Goal: Check status: Check status

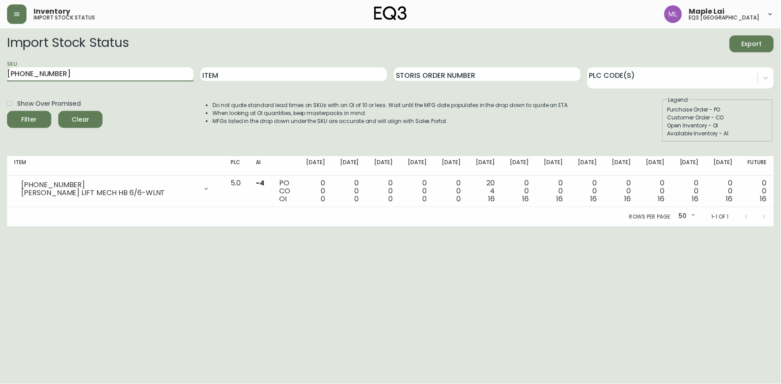
drag, startPoint x: 62, startPoint y: 76, endPoint x: -2, endPoint y: 79, distance: 64.6
click at [0, 79] on html "Inventory import stock status Maple Lai eq3 [GEOGRAPHIC_DATA] Import Stock Stat…" at bounding box center [390, 113] width 781 height 226
click at [7, 111] on button "Filter" at bounding box center [29, 119] width 44 height 17
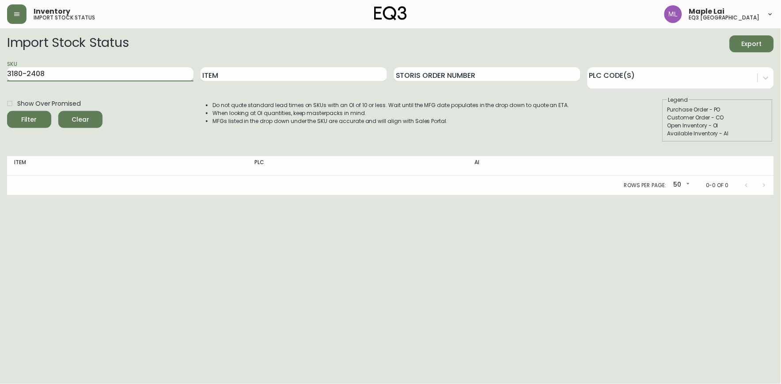
drag, startPoint x: 47, startPoint y: 73, endPoint x: 8, endPoint y: 72, distance: 39.3
click at [6, 73] on main "Import Stock Status Export SKU 3180-2408 Item Storis Order Number PLC Code(s) S…" at bounding box center [390, 111] width 781 height 167
click at [129, 125] on div "Show Over Promised Filter Clear Do not quote standard lead times on SKUs with a…" at bounding box center [390, 119] width 767 height 46
click at [128, 62] on div "SKU 3180-2408" at bounding box center [100, 74] width 186 height 29
drag, startPoint x: 117, startPoint y: 69, endPoint x: 116, endPoint y: 75, distance: 6.2
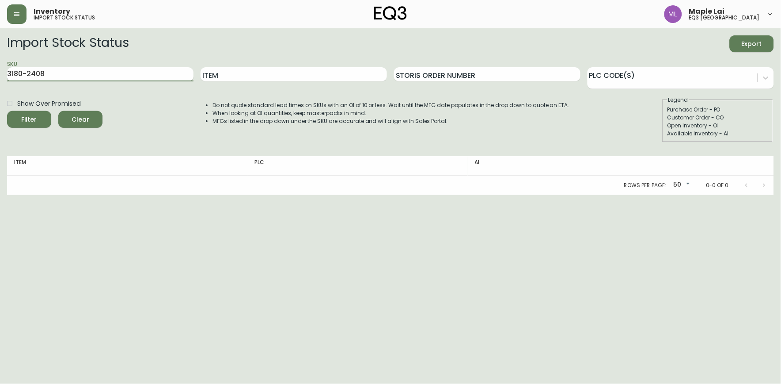
click at [118, 70] on input "3180-2408" at bounding box center [100, 74] width 186 height 14
type input "3"
click at [103, 72] on input "3180-2408" at bounding box center [100, 74] width 186 height 14
type input "3"
drag, startPoint x: 303, startPoint y: 244, endPoint x: 252, endPoint y: 44, distance: 206.4
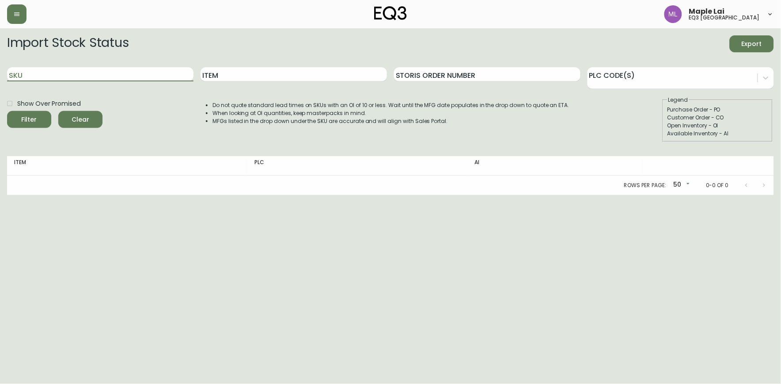
click at [303, 195] on html "Maple Lai eq3 vancouver Import Stock Status Export SKU Item Storis Order Number…" at bounding box center [390, 97] width 781 height 195
click at [138, 74] on input "SKU" at bounding box center [100, 74] width 186 height 14
paste input "3020-042-0"
click at [7, 111] on button "Filter" at bounding box center [29, 119] width 44 height 17
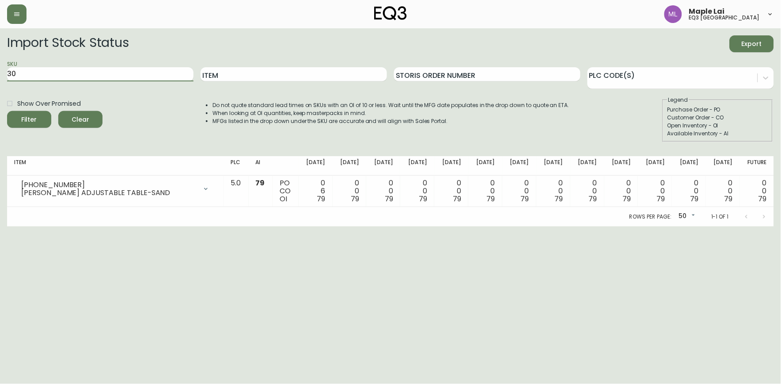
type input "3"
click at [109, 70] on input "SKU" at bounding box center [100, 74] width 186 height 14
type input "2"
click at [127, 74] on input "SKU" at bounding box center [100, 74] width 186 height 14
click at [7, 111] on button "Filter" at bounding box center [29, 119] width 44 height 17
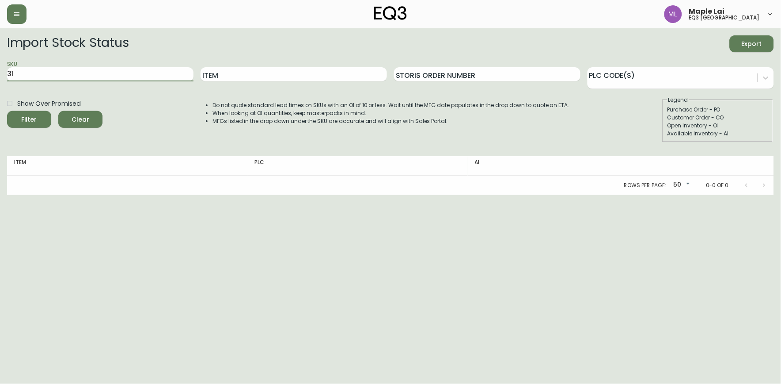
type input "3"
click at [97, 76] on input "SKU" at bounding box center [100, 74] width 186 height 14
click at [90, 73] on input "SKU" at bounding box center [100, 74] width 186 height 14
paste input "3020-840-16-A"
click at [7, 111] on button "Filter" at bounding box center [29, 119] width 44 height 17
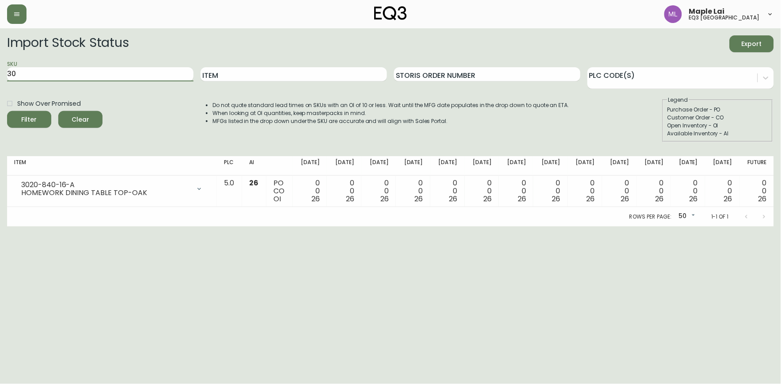
type input "3"
